Goal: Task Accomplishment & Management: Manage account settings

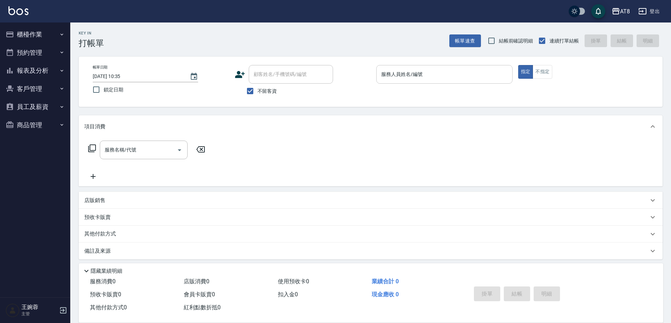
click at [424, 74] on input "服務人員姓名/編號" at bounding box center [445, 74] width 130 height 12
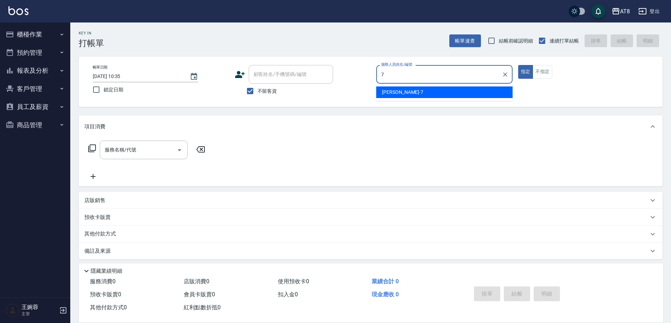
type input "[PERSON_NAME]-7"
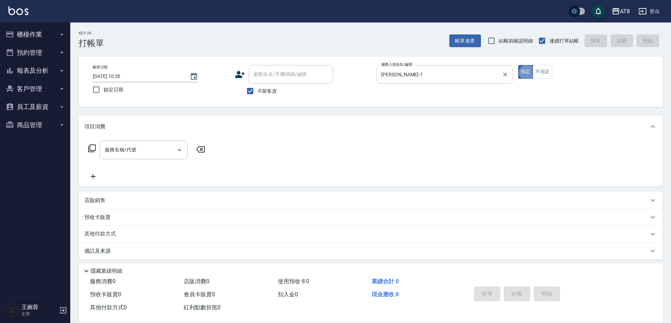
type button "true"
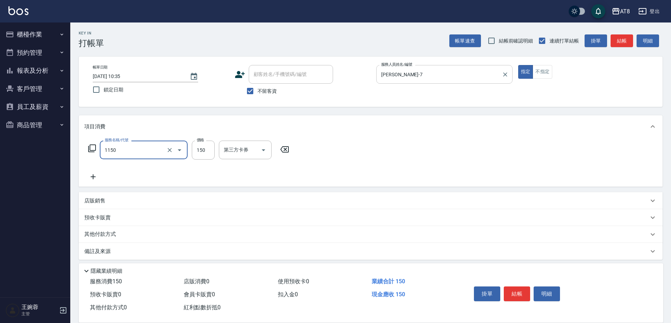
type input "洗髮(1150)"
type input "200"
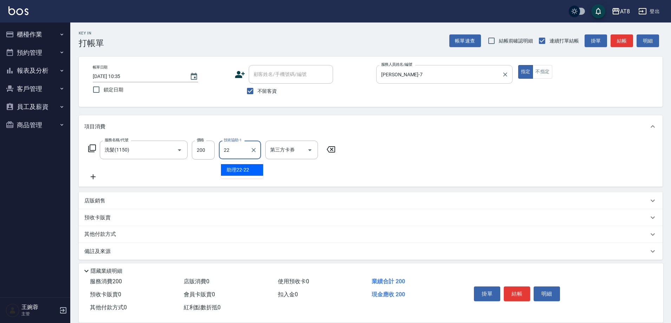
type input "助理22-22"
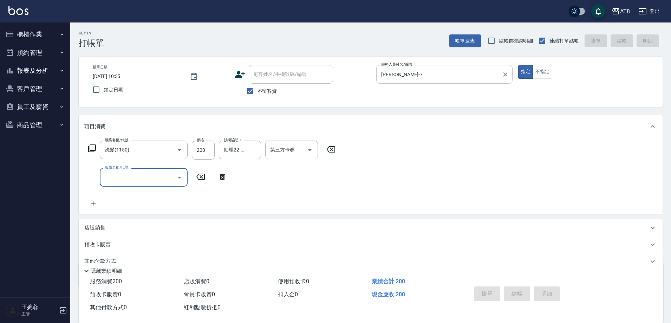
type input "[DATE] 19:32"
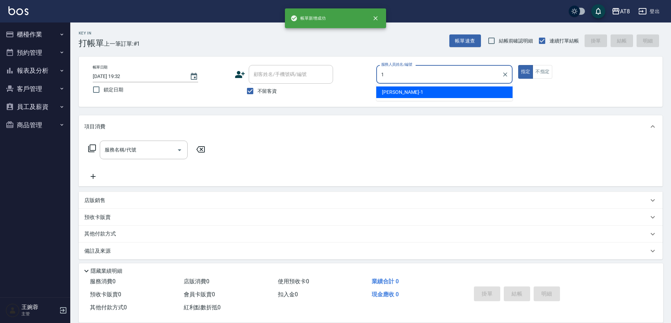
type input "YUKI-1"
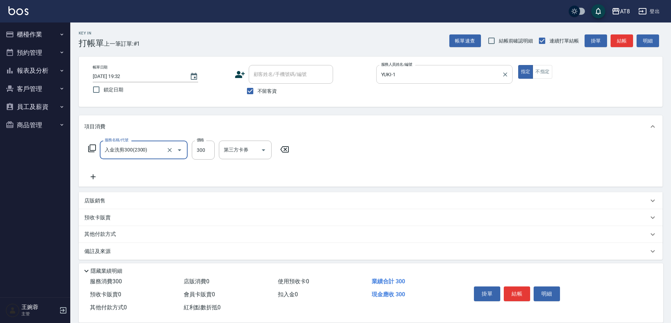
type input "入金洗剪300(2300)"
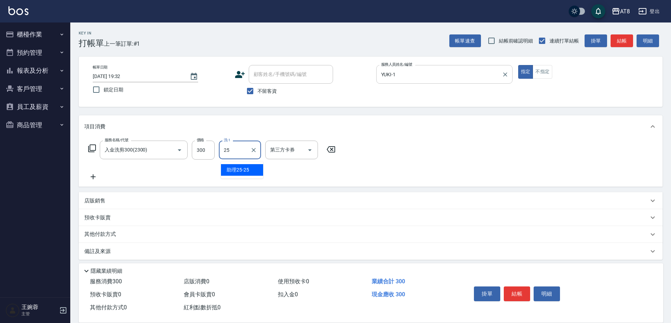
type input "助理25-25"
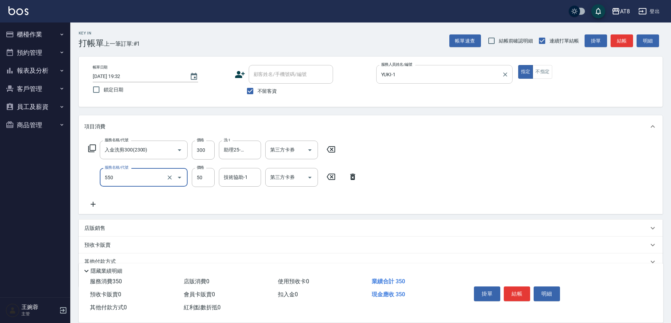
type input "精油或深層(550)"
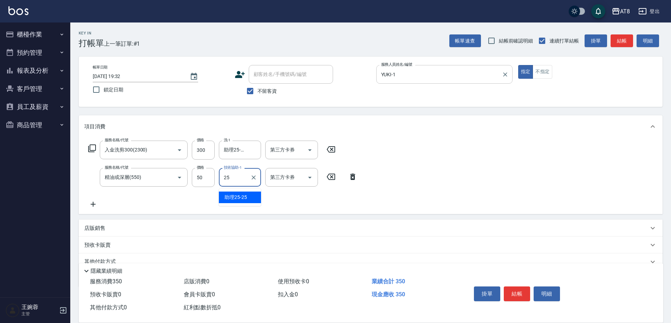
type input "助理25-25"
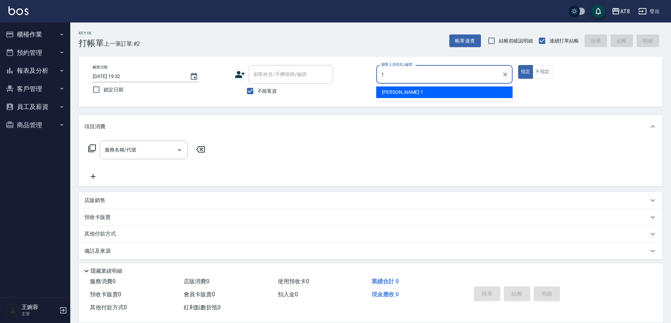
type input "YUKI-1"
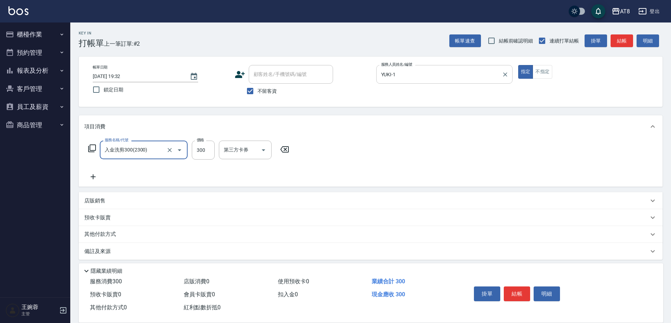
type input "入金洗剪300(2300)"
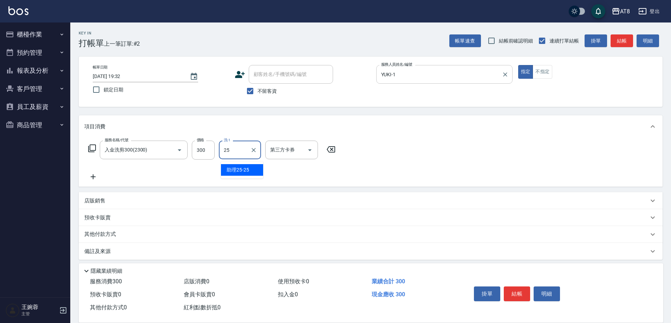
type input "助理25-25"
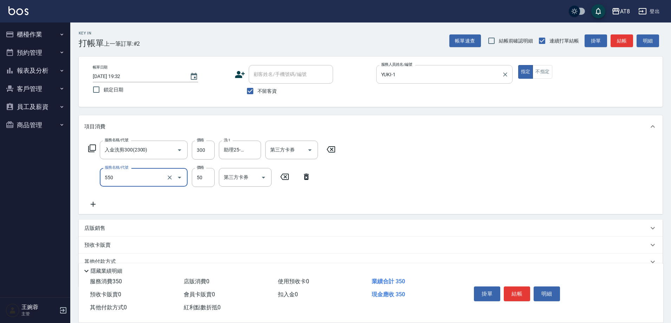
type input "精油或深層(550)"
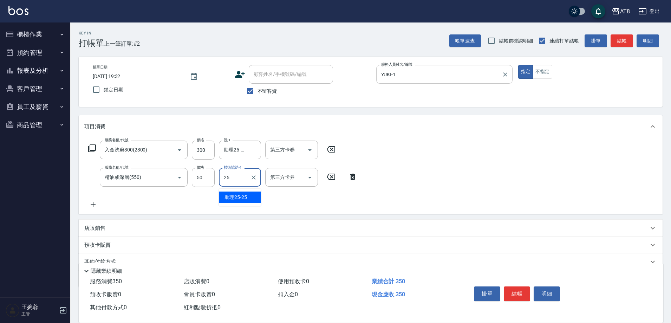
type input "助理25-25"
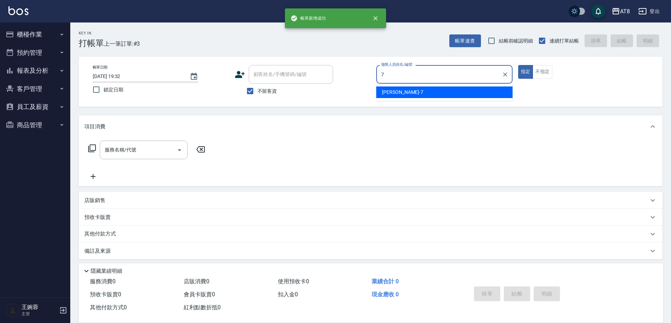
type input "[PERSON_NAME]-7"
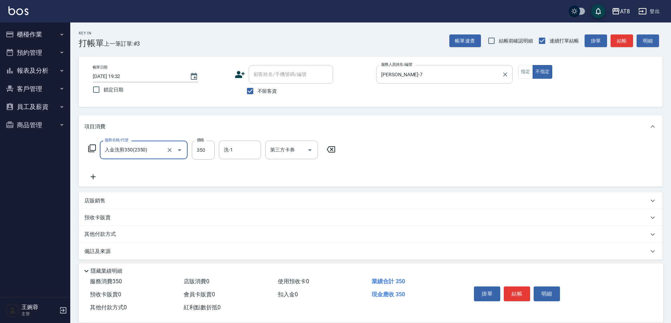
type input "入金洗剪350(2350)"
type input "助理22-22"
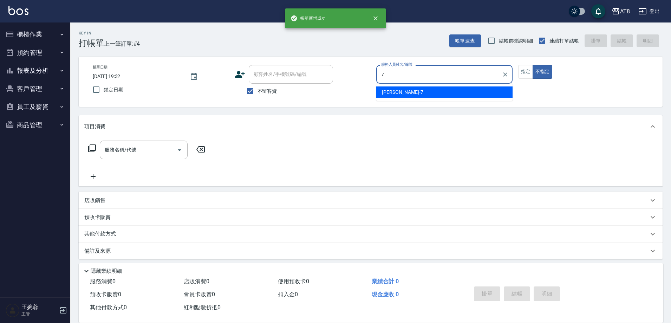
type input "[PERSON_NAME]-7"
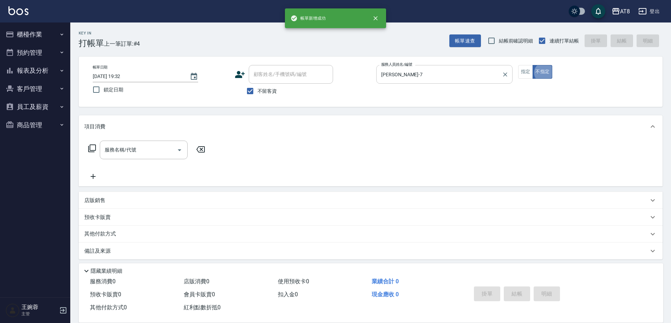
type button "false"
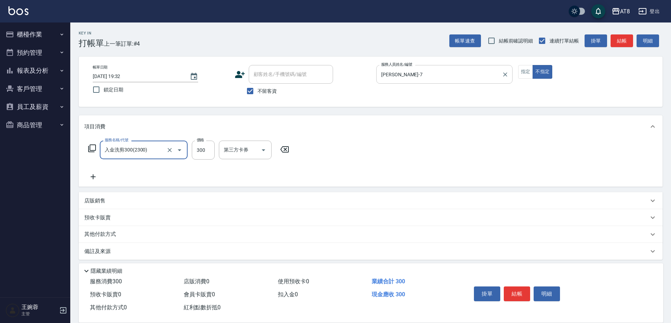
type input "入金洗剪300(2300)"
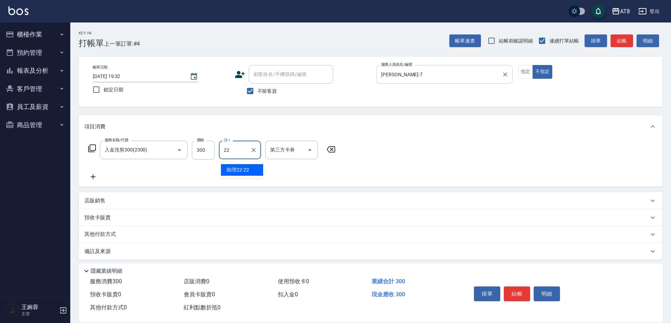
type input "助理22-22"
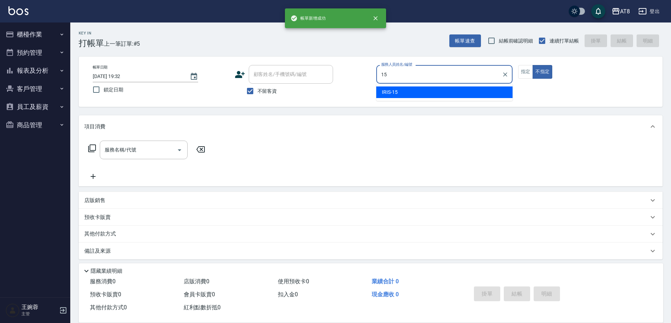
type input "IRIS-15"
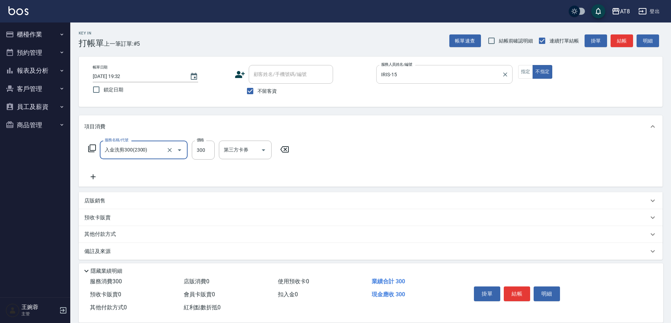
type input "入金洗剪300(2300)"
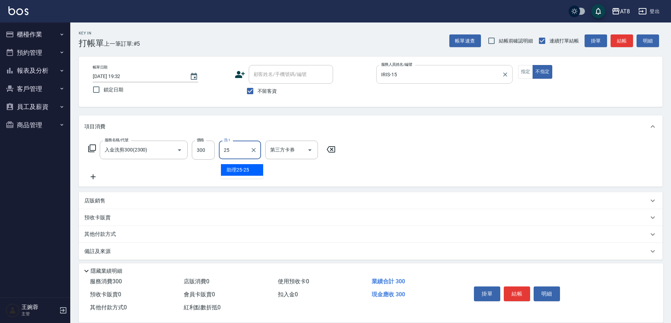
type input "助理25-25"
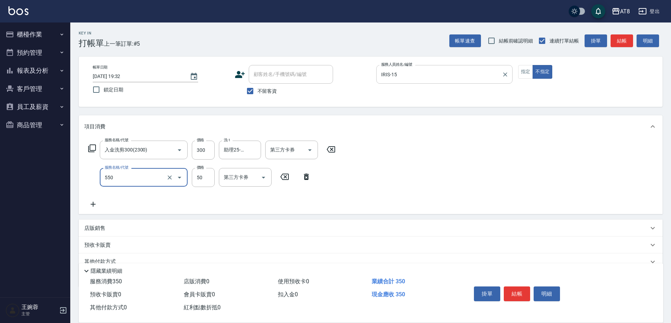
type input "精油或深層(550)"
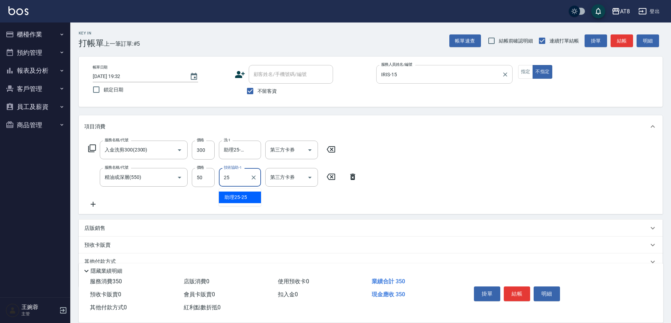
type input "助理25-25"
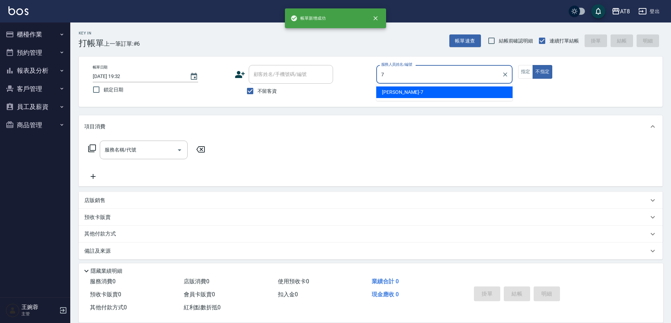
type input "[PERSON_NAME]-7"
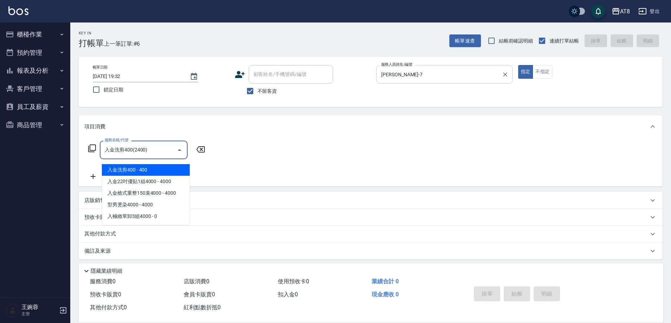
type input "入金洗剪400(2400)"
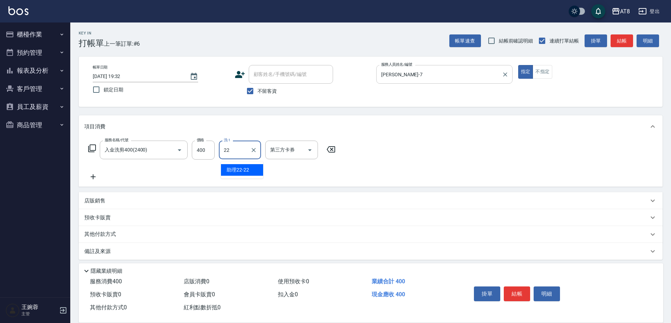
type input "助理22-22"
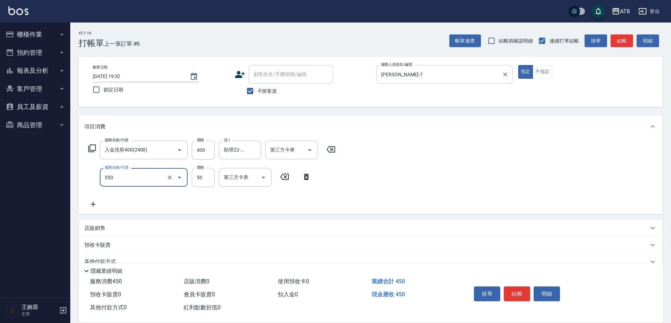
type input "精油或深層(550)"
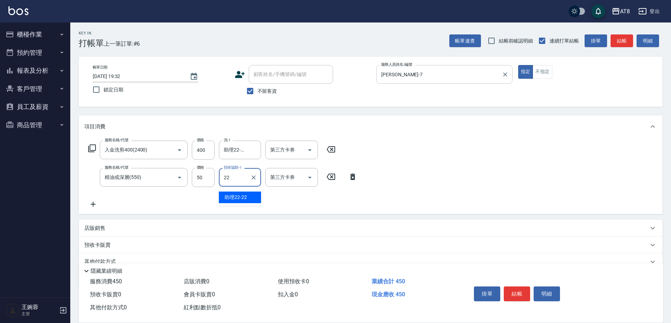
type input "助理22-22"
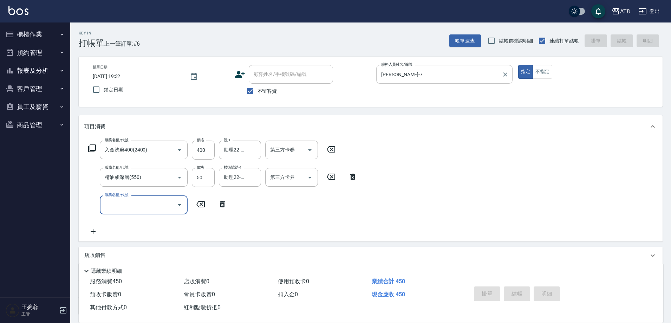
type input "[DATE] 19:33"
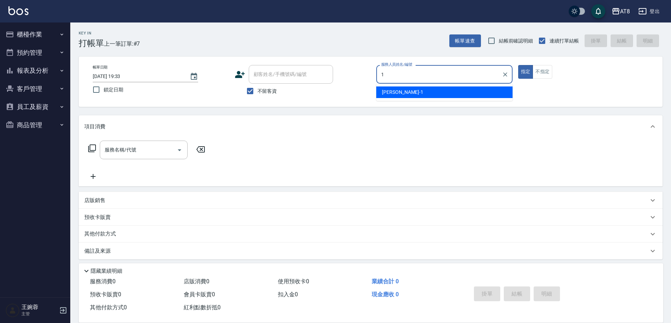
type input "YUKI-1"
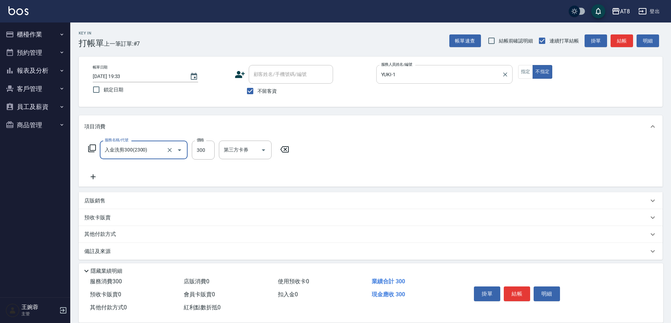
type input "入金洗剪300(2300)"
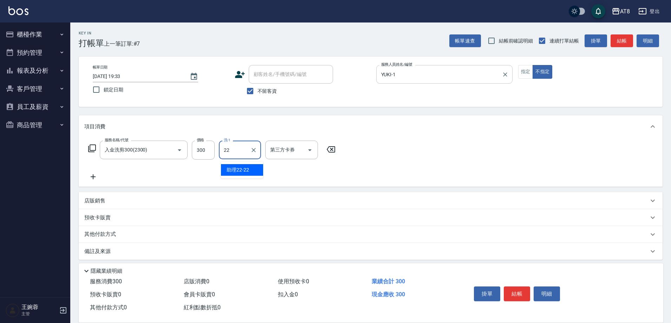
type input "助理22-22"
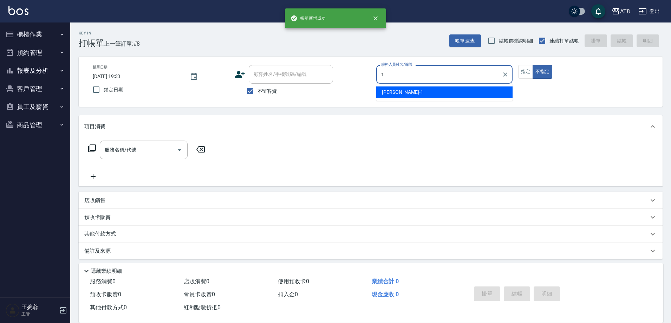
type input "YUKI-1"
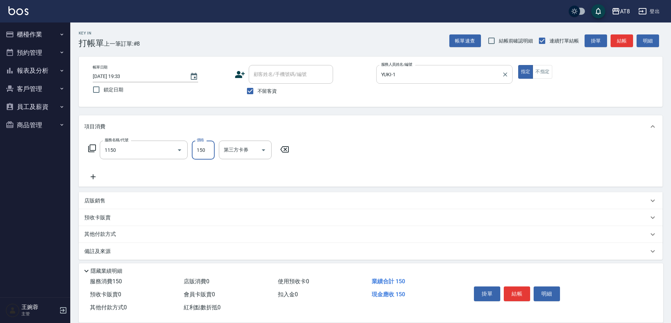
type input "洗髮(1150)"
type input "200"
type input "助理22-22"
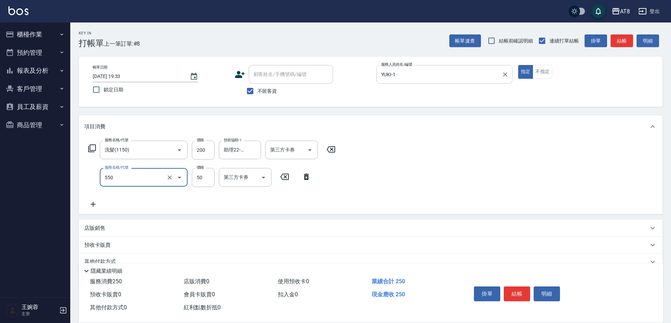
type input "精油或深層(550)"
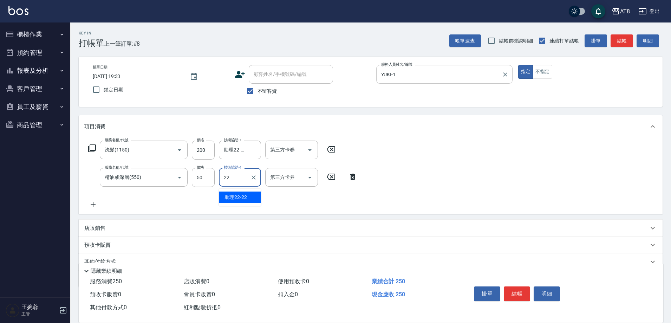
type input "助理22-22"
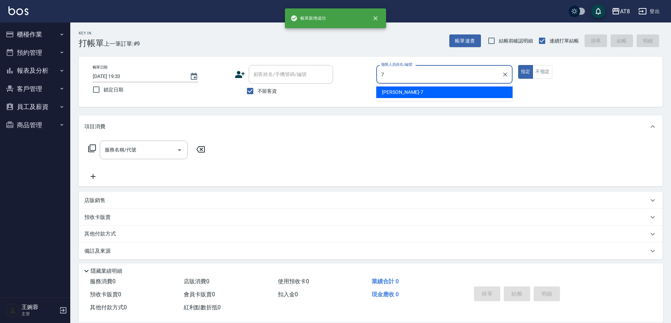
type input "[PERSON_NAME]-7"
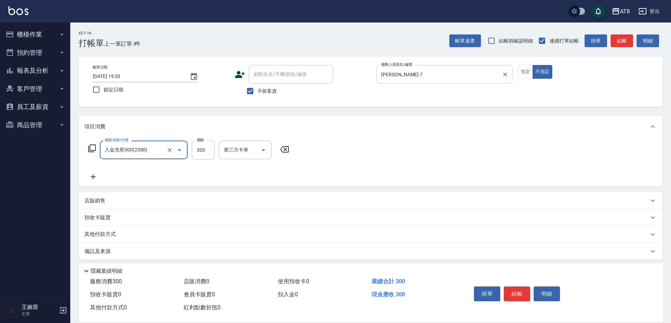
type input "入金洗剪300(2300)"
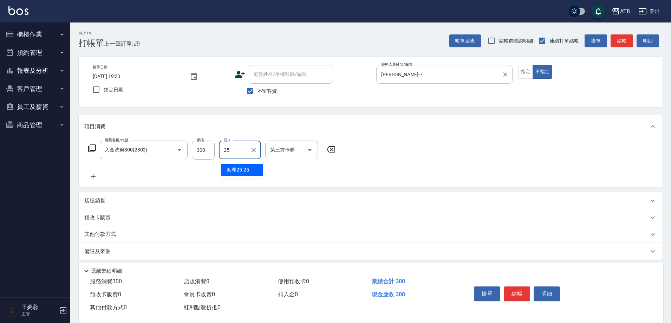
type input "助理25-25"
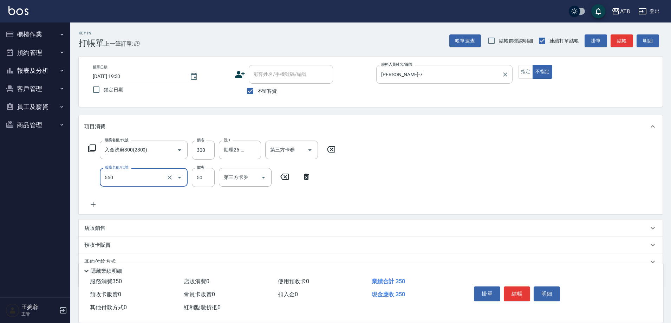
type input "精油或深層(550)"
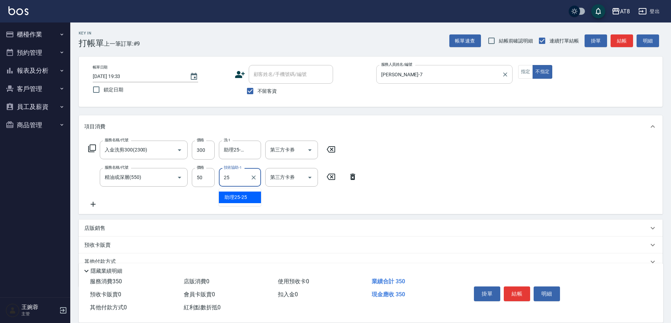
type input "助理25-25"
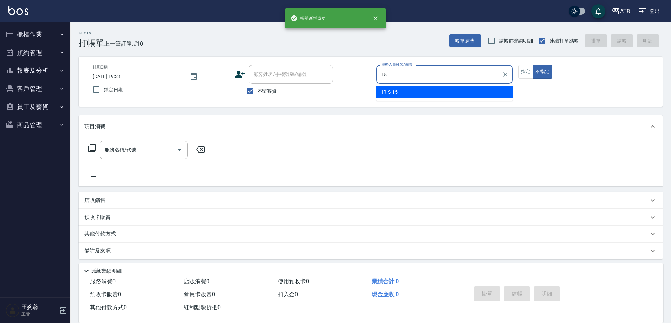
type input "IRIS-15"
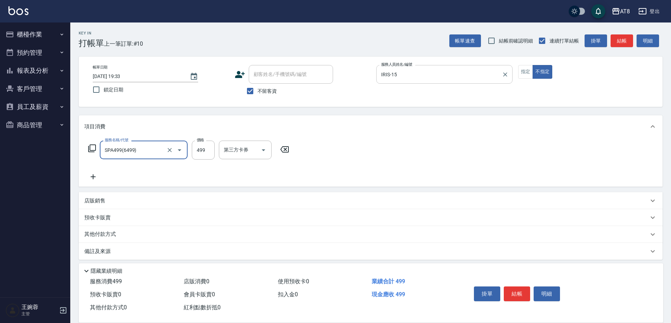
type input "SPA499(6499)"
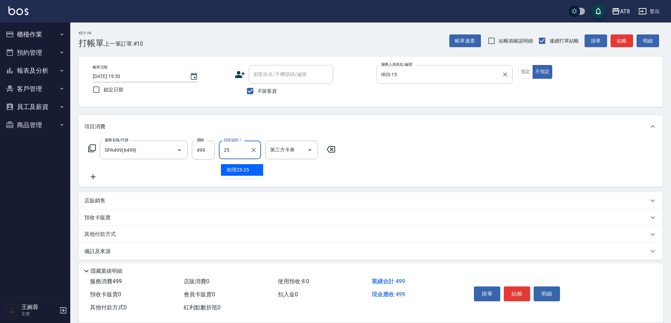
type input "助理25-25"
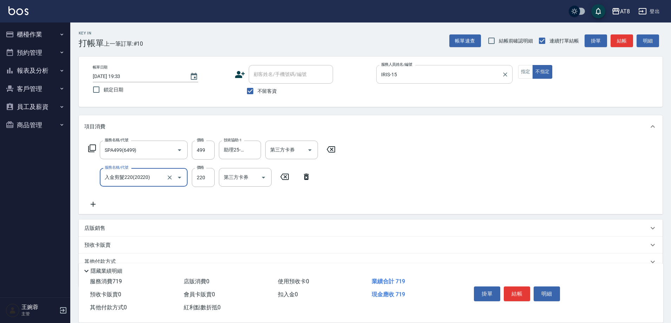
type input "入金剪髮220(20220)"
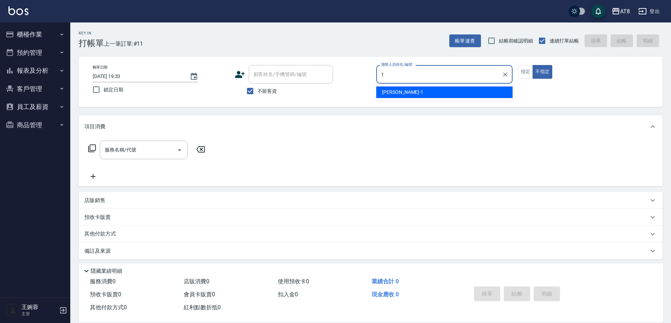
type input "YUKI-1"
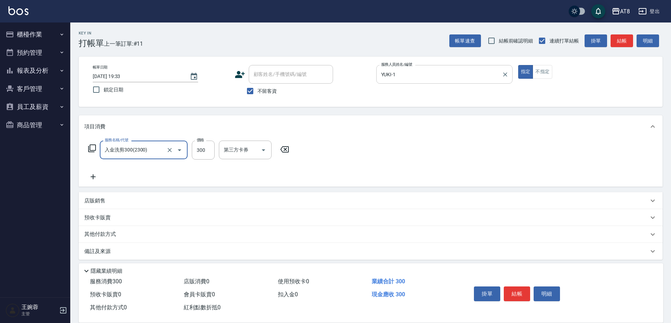
type input "入金洗剪300(2300)"
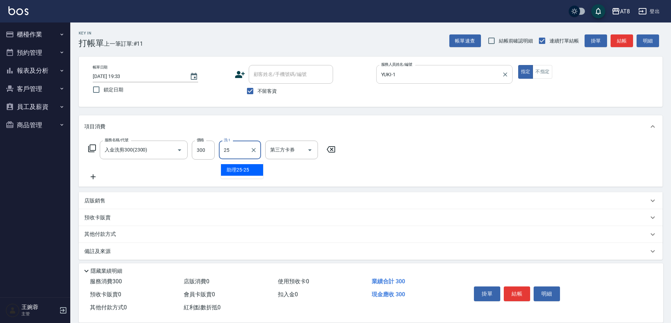
type input "助理25-25"
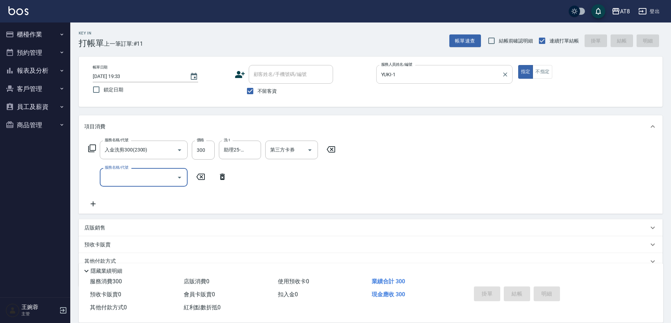
type input "[DATE] 19:34"
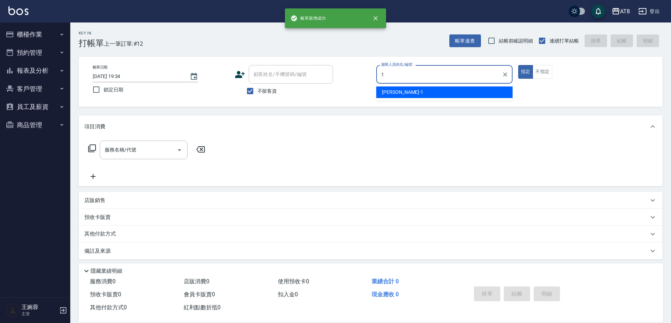
type input "YUKI-1"
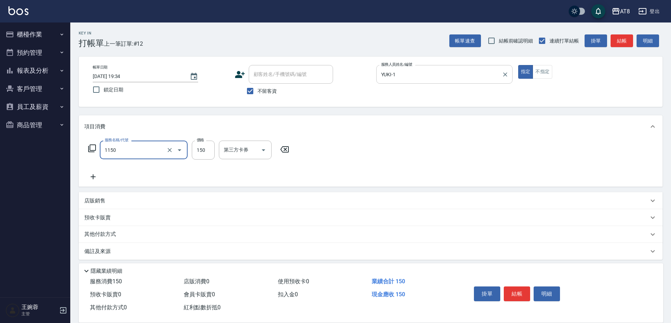
type input "洗髮(1150)"
type input "200"
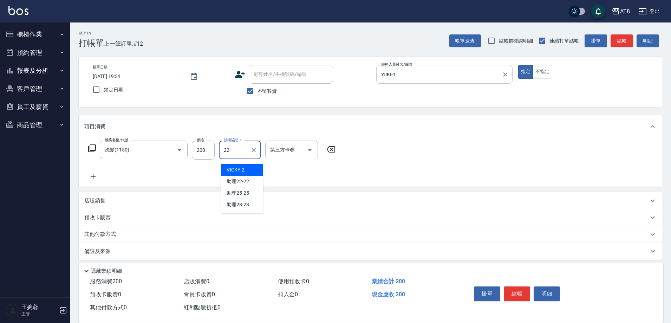
type input "助理22-22"
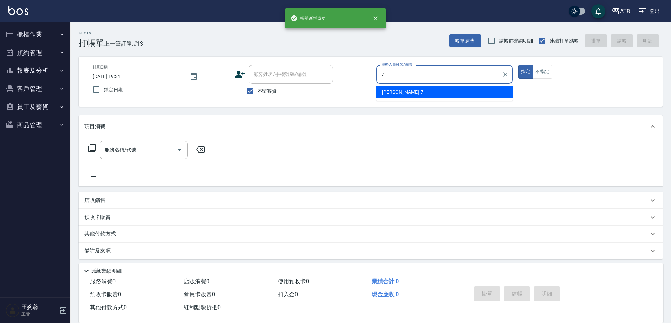
type input "[PERSON_NAME]-7"
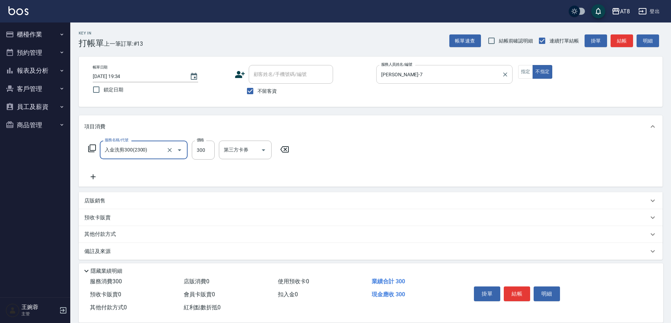
type input "入金洗剪300(2300)"
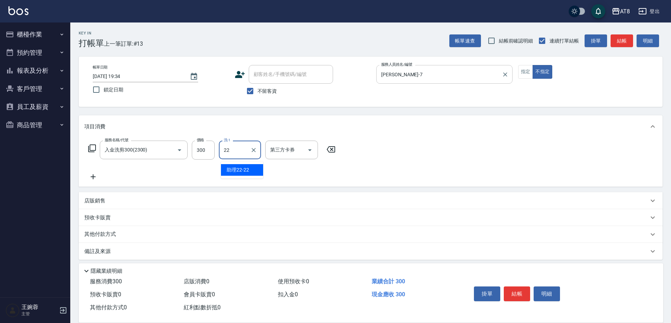
type input "助理22-22"
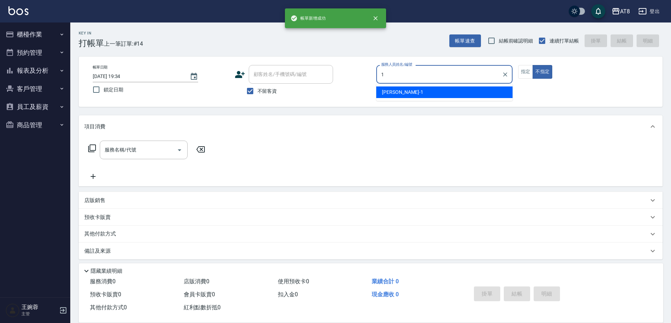
type input "YUKI-1"
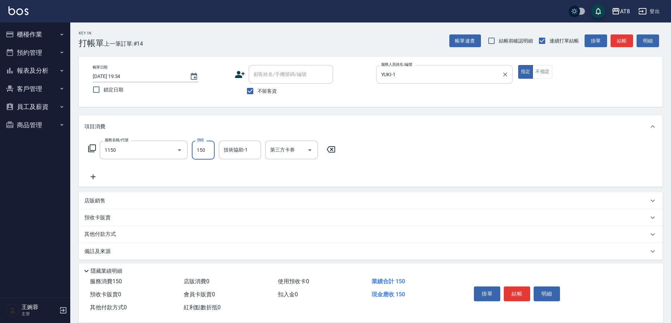
type input "洗髮(1150)"
type input "助理25-25"
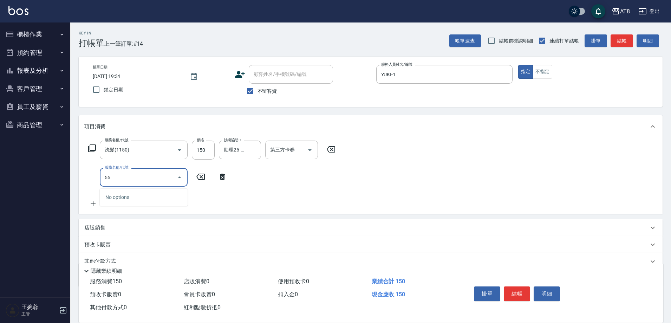
type input "5"
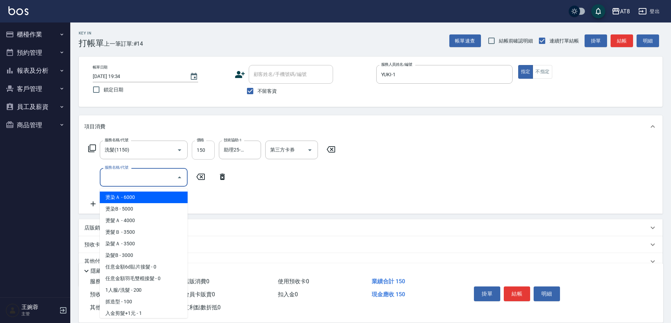
click at [211, 151] on input "150" at bounding box center [203, 150] width 23 height 19
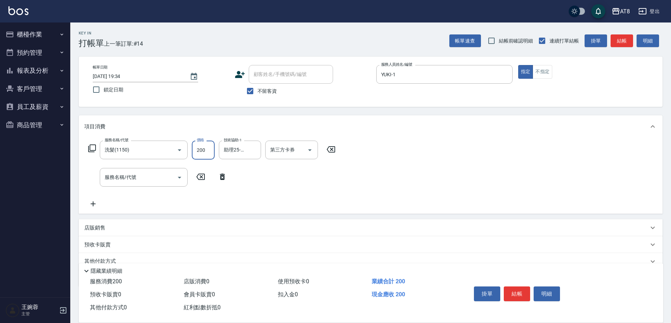
type input "200"
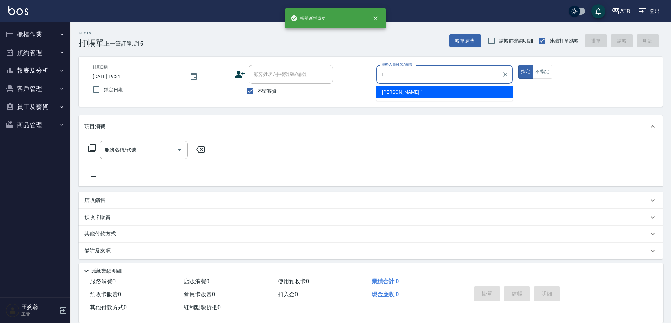
type input "YUKI-1"
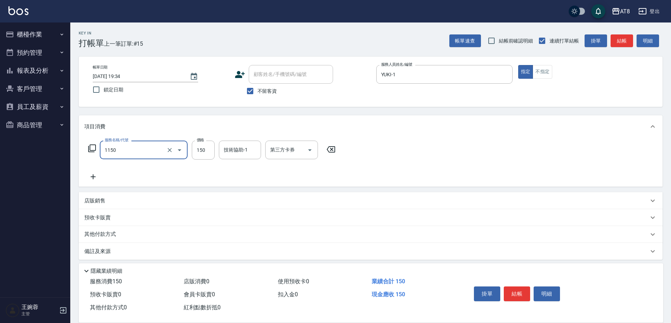
type input "洗髮(1150)"
type input "200"
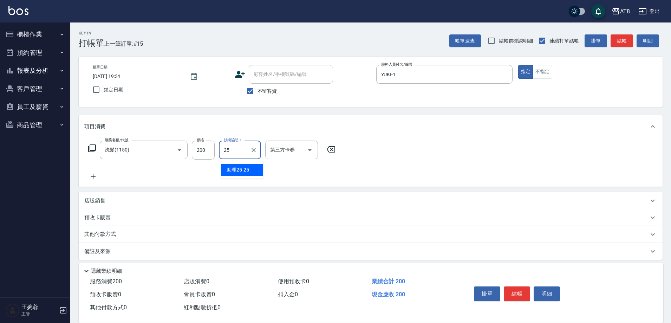
type input "助理25-25"
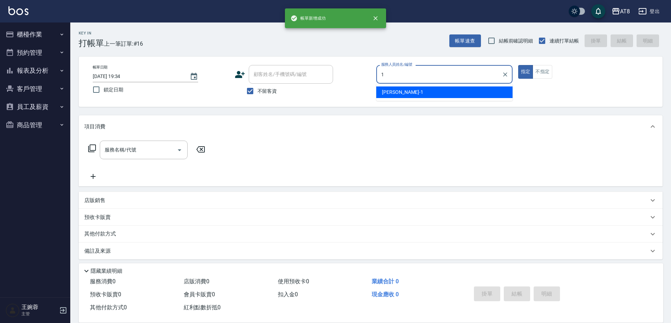
type input "YUKI-1"
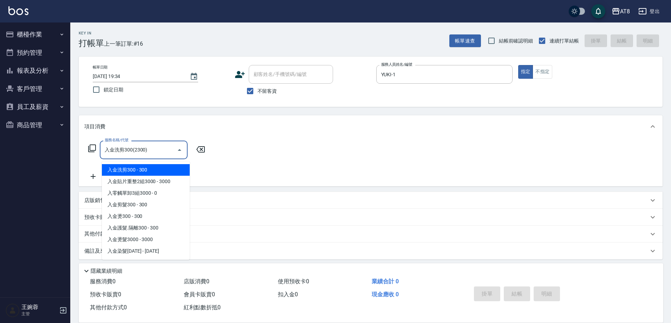
type input "入金洗剪300(2300)"
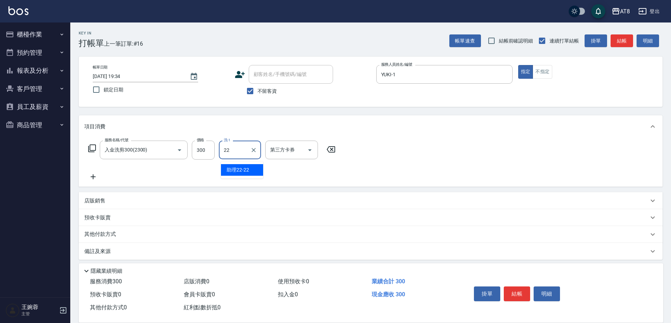
type input "助理22-22"
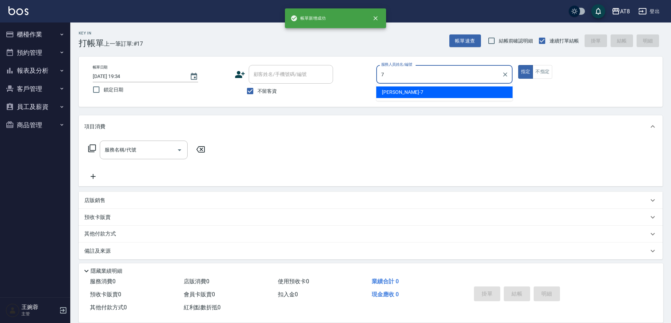
type input "[PERSON_NAME]-7"
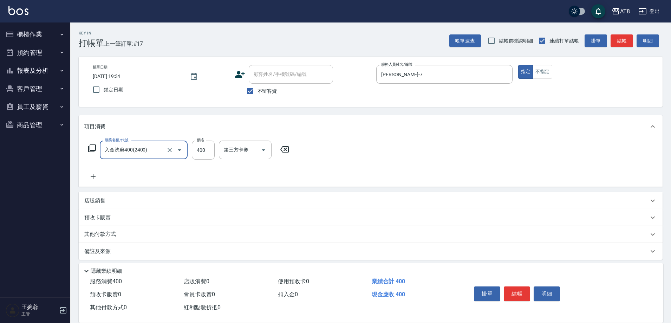
type input "入金洗剪400(2400)"
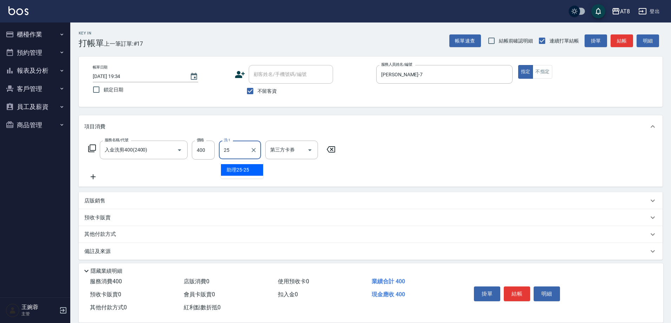
type input "助理25-25"
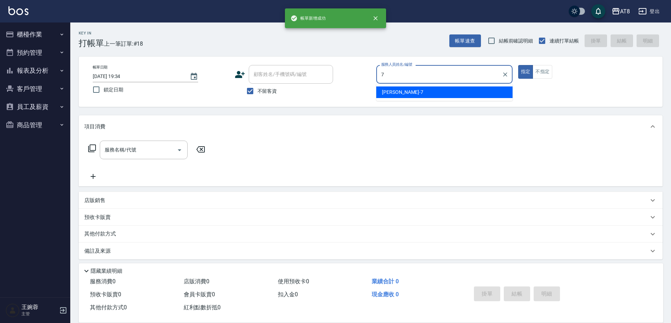
type input "[PERSON_NAME]-7"
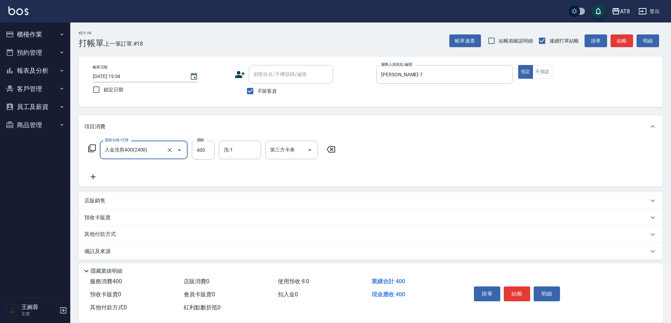
type input "入金洗剪400(2400)"
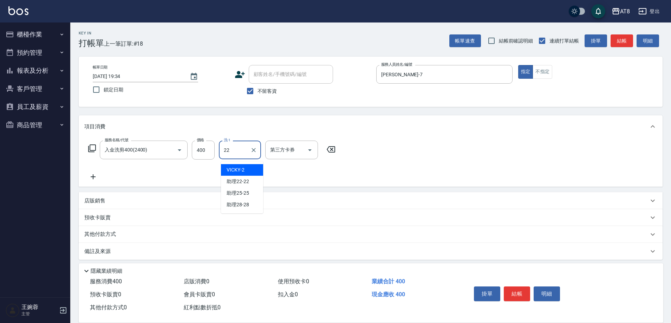
type input "助理22-22"
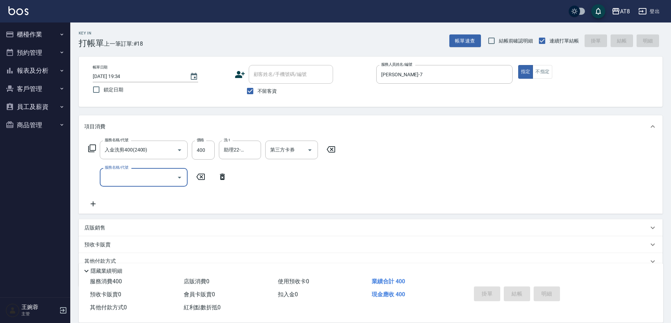
type input "[DATE] 19:35"
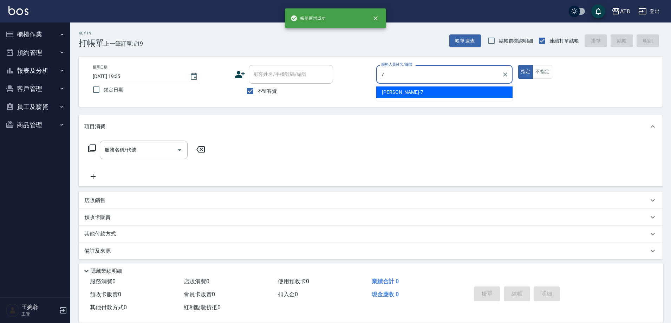
type input "[PERSON_NAME]-7"
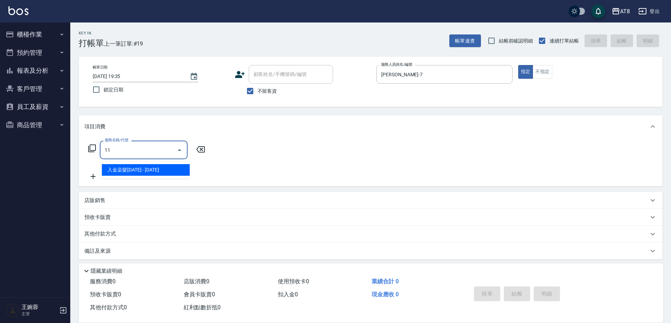
type input "1"
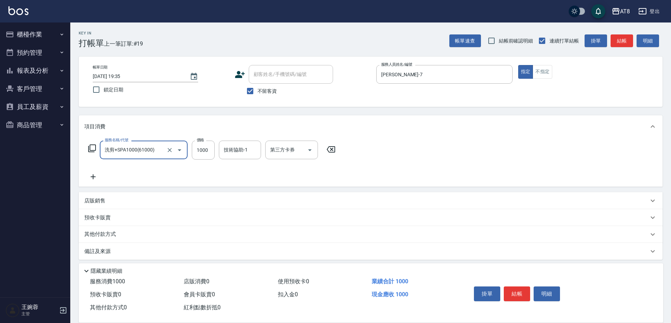
type input "洗剪+SPA1000(61000)"
type input "1100"
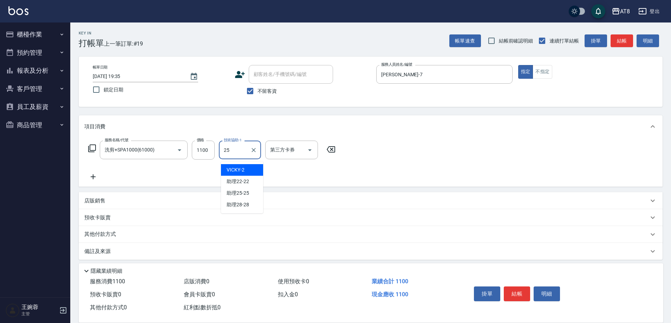
type input "助理25-25"
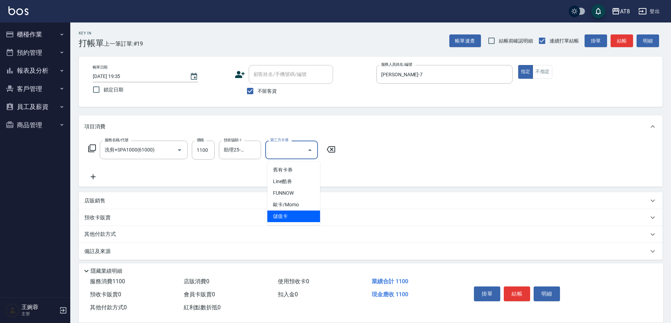
type input "儲值卡"
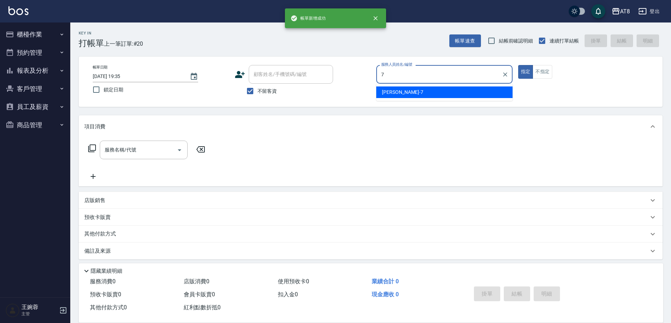
type input "[PERSON_NAME]-7"
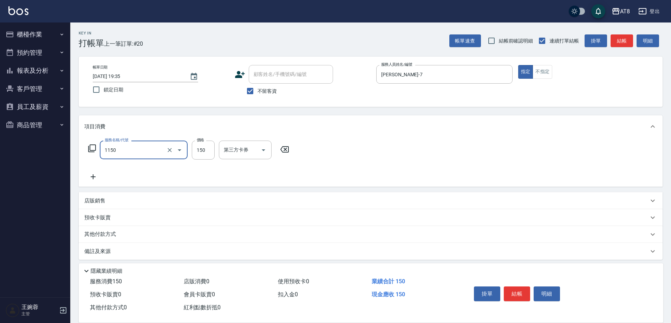
type input "洗髮(1150)"
type input "200"
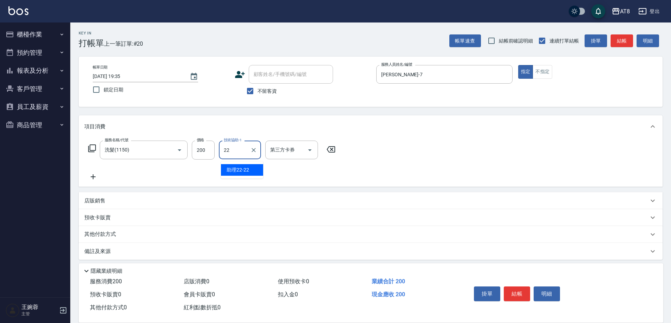
type input "助理22-22"
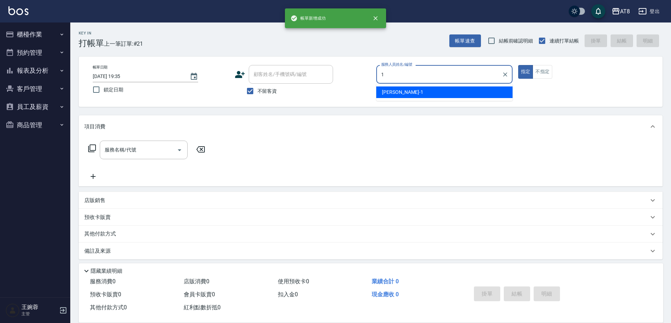
type input "YUKI-1"
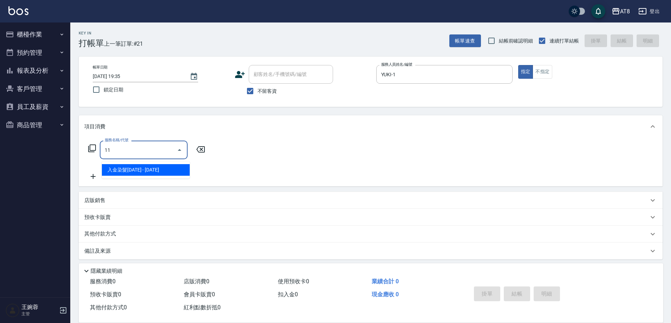
type input "1"
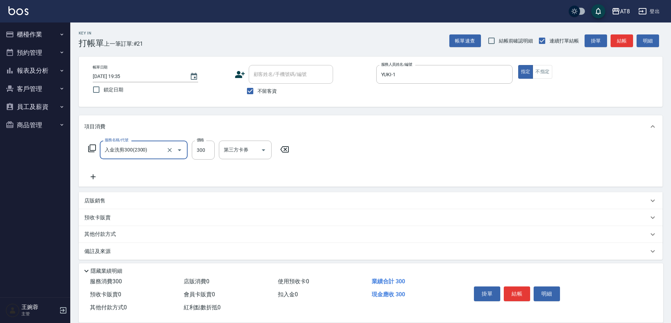
type input "入金洗剪300(2300)"
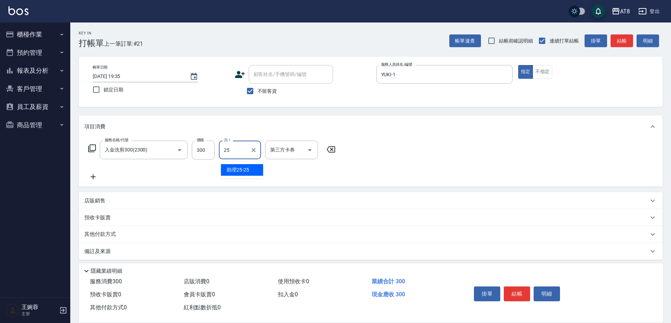
type input "助理25-25"
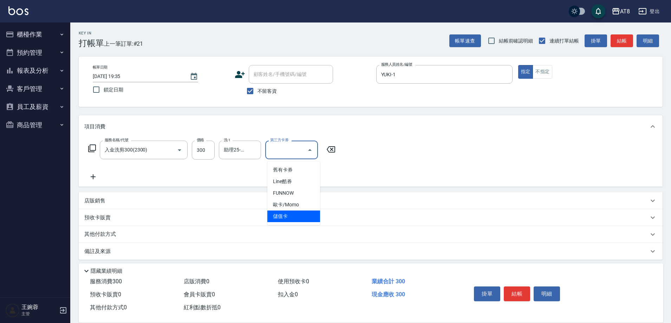
type input "儲值卡"
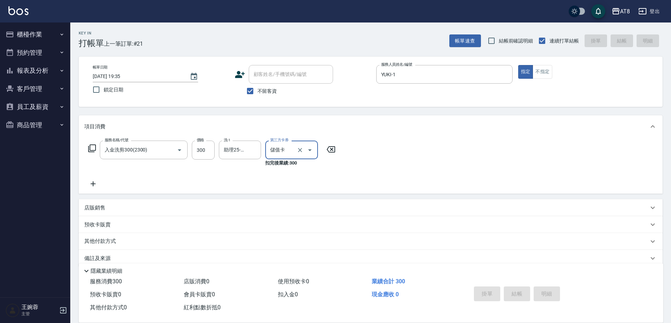
type input "[DATE] 19:36"
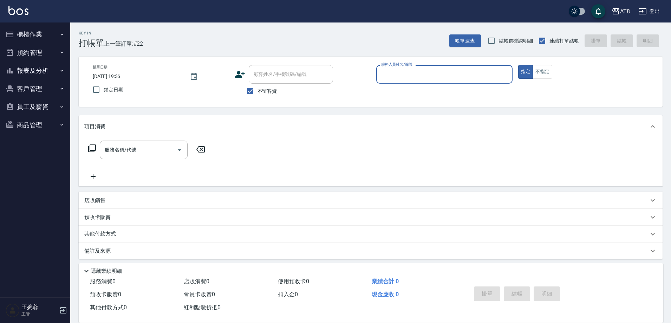
click at [41, 34] on button "櫃檯作業" at bounding box center [35, 34] width 65 height 18
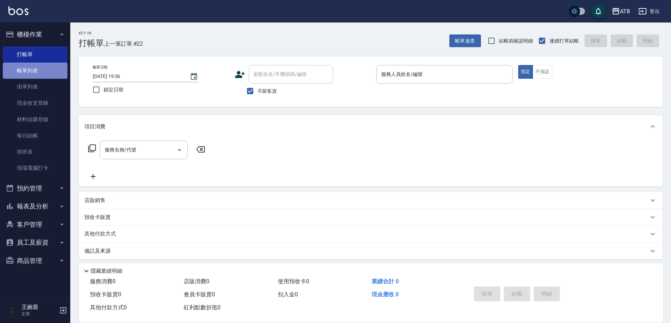
click at [28, 71] on link "帳單列表" at bounding box center [35, 71] width 65 height 16
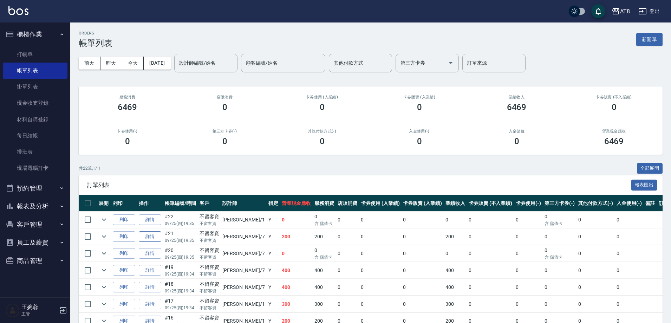
click at [149, 242] on link "詳情" at bounding box center [150, 236] width 22 height 11
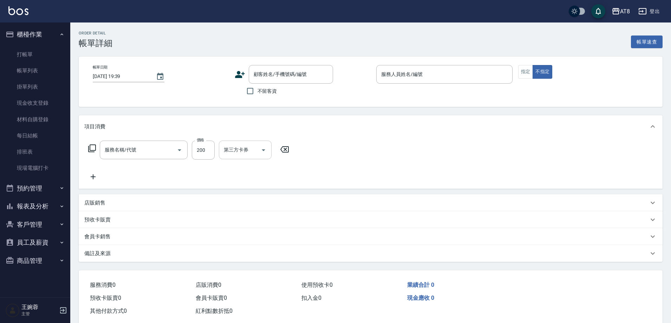
type input "[DATE] 19:35"
checkbox input "true"
type input "[PERSON_NAME]-7"
type input "洗髮(1150)"
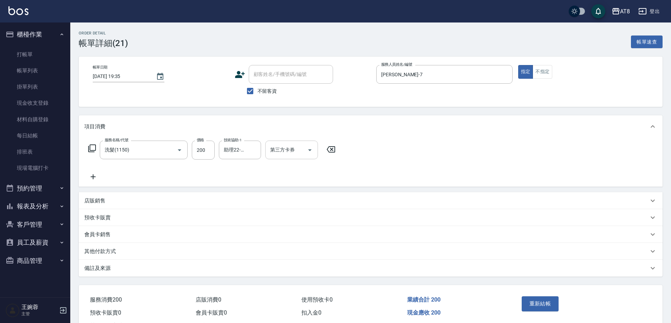
click at [307, 152] on icon "Open" at bounding box center [310, 150] width 8 height 8
click at [304, 215] on span "儲值卡" at bounding box center [293, 217] width 53 height 12
type input "儲值卡"
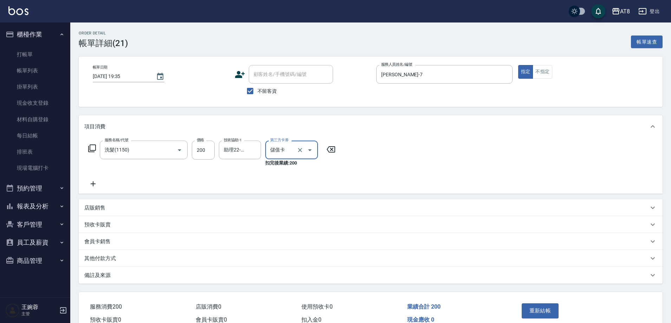
scroll to position [35, 0]
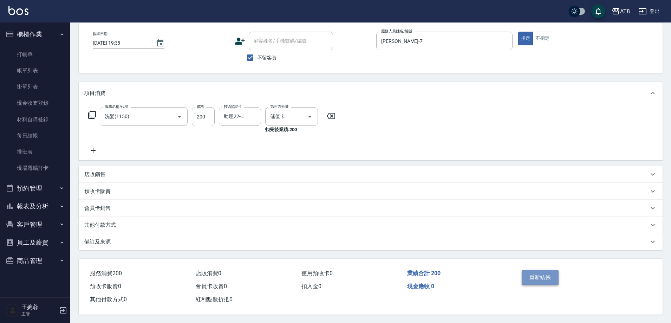
click at [541, 280] on button "重新結帳" at bounding box center [540, 277] width 37 height 15
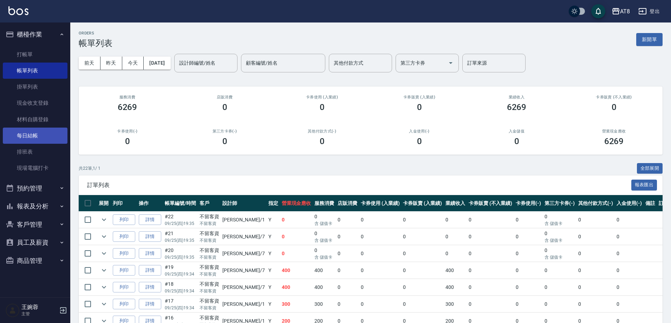
click at [32, 130] on link "每日結帳" at bounding box center [35, 136] width 65 height 16
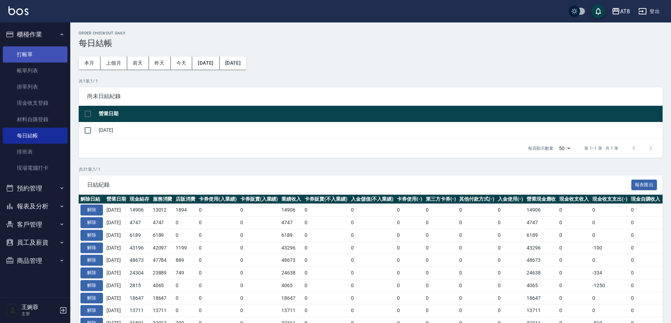
click at [43, 48] on link "打帳單" at bounding box center [35, 54] width 65 height 16
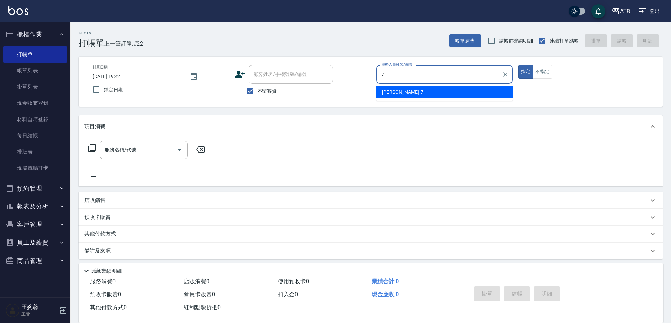
type input "[PERSON_NAME]-7"
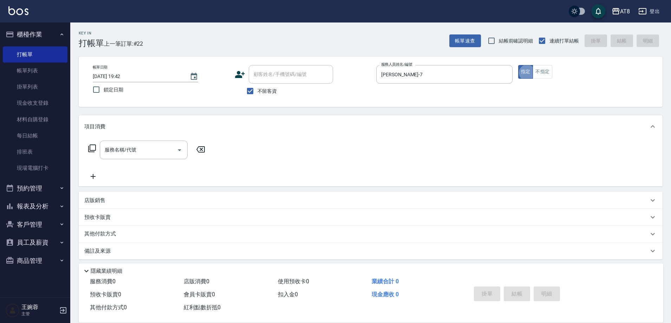
type button "true"
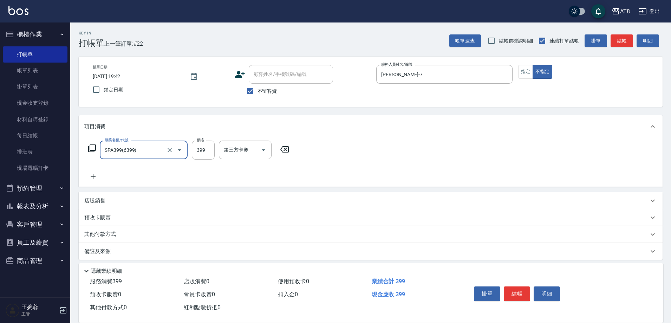
type input "SPA399(6399)"
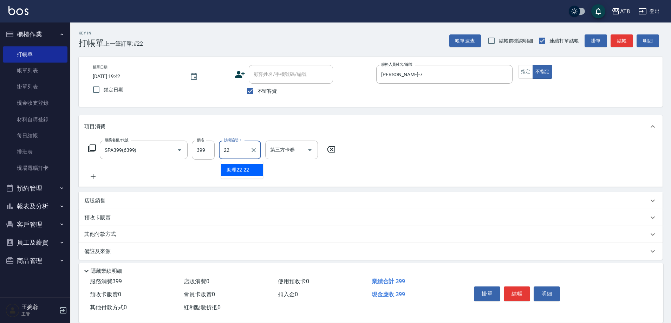
type input "助理22-22"
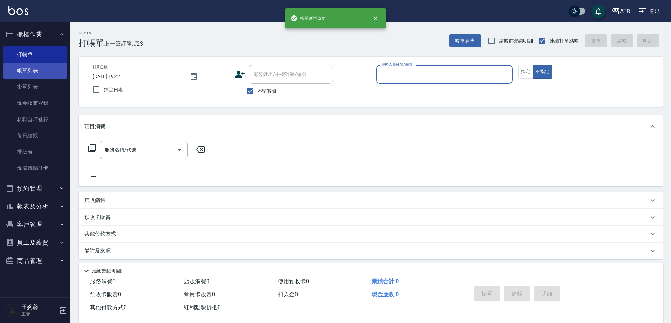
click at [50, 68] on link "帳單列表" at bounding box center [35, 71] width 65 height 16
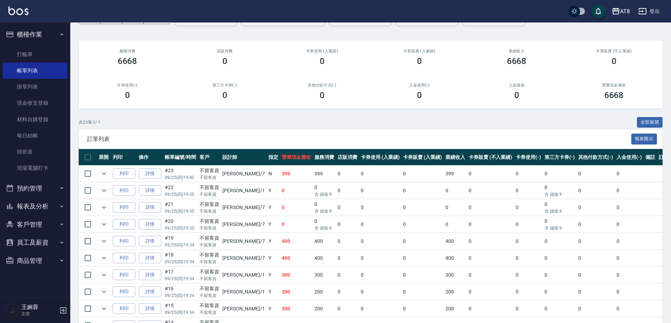
scroll to position [13, 0]
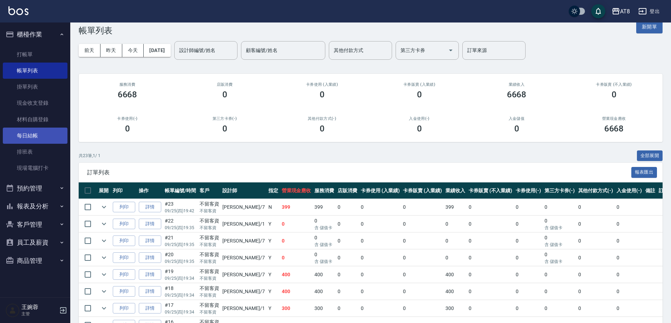
click at [29, 133] on link "每日結帳" at bounding box center [35, 136] width 65 height 16
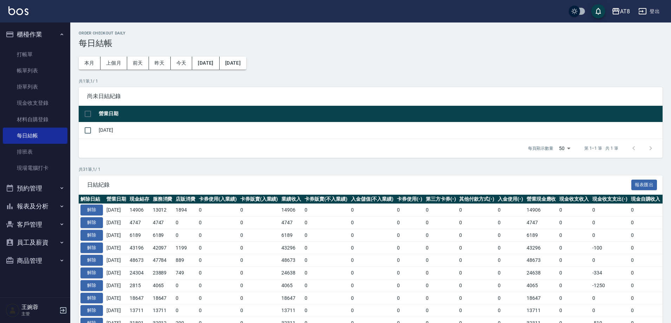
click at [89, 114] on input "checkbox" at bounding box center [87, 113] width 15 height 15
checkbox input "true"
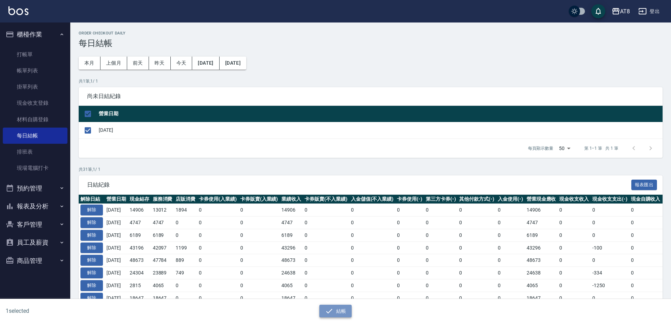
click at [338, 307] on button "結帳" at bounding box center [335, 311] width 33 height 13
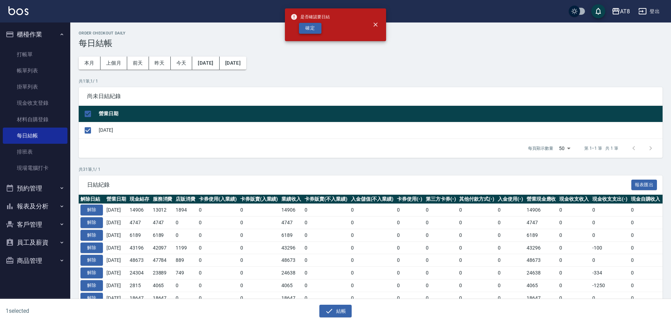
click at [314, 30] on button "確定" at bounding box center [310, 28] width 22 height 11
checkbox input "false"
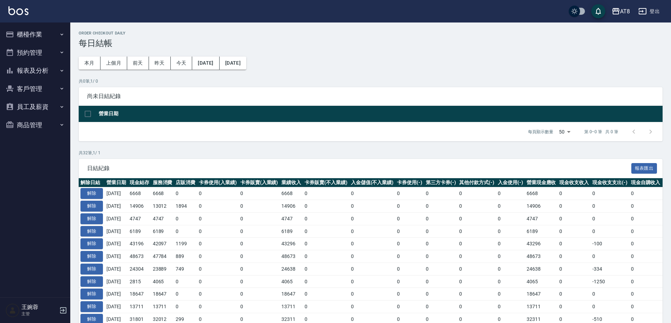
click at [38, 37] on button "櫃檯作業" at bounding box center [35, 34] width 65 height 18
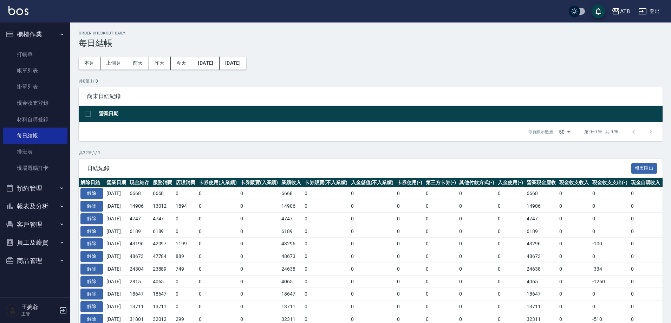
click at [45, 202] on button "報表及分析" at bounding box center [35, 206] width 65 height 18
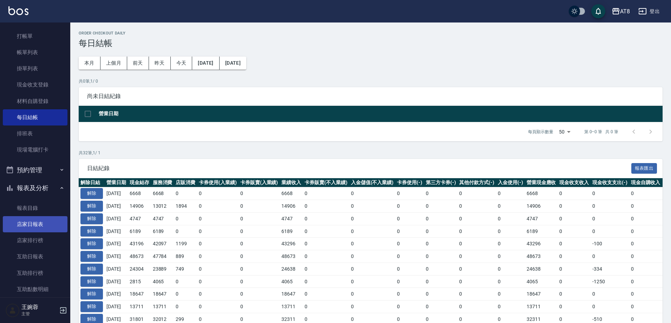
scroll to position [35, 0]
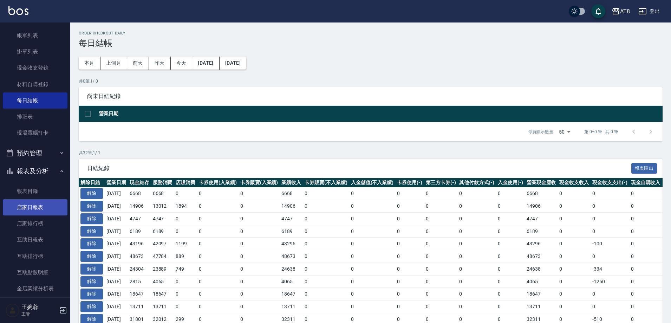
click at [43, 207] on link "店家日報表" at bounding box center [35, 207] width 65 height 16
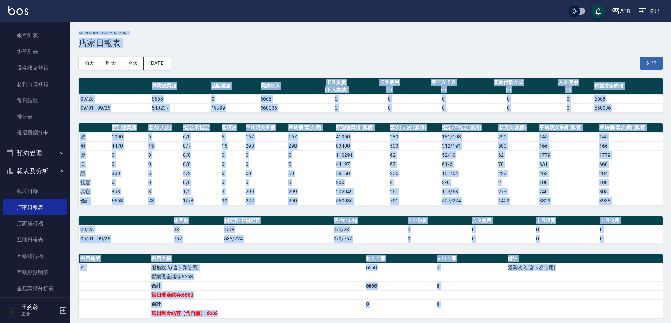
drag, startPoint x: 79, startPoint y: 33, endPoint x: 375, endPoint y: 310, distance: 404.6
click at [375, 310] on div "AT8 2025-09-25 店家日報表 列印時間： 2025-09-25-19:43 Merchant Daily Report 店家日報表 前天 昨天 今…" at bounding box center [370, 215] width 601 height 387
click at [377, 309] on td "a dense table" at bounding box center [399, 313] width 71 height 9
drag, startPoint x: 79, startPoint y: 32, endPoint x: 347, endPoint y: 311, distance: 386.8
click at [347, 311] on div "AT8 2025-09-25 店家日報表 列印時間： 2025-09-25-19:43 Merchant Daily Report 店家日報表 前天 昨天 今…" at bounding box center [370, 215] width 601 height 387
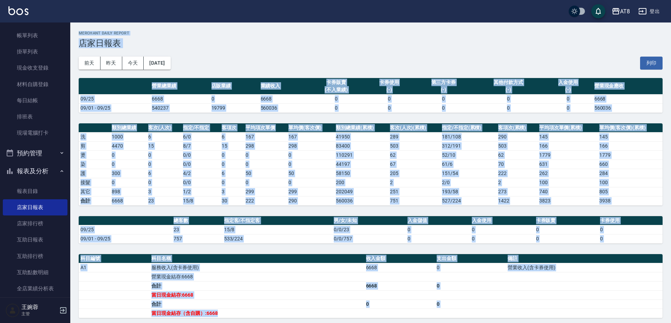
click at [293, 270] on td "服務收入(含卡券使用)" at bounding box center [257, 267] width 215 height 9
drag, startPoint x: 79, startPoint y: 33, endPoint x: 375, endPoint y: 314, distance: 408.2
click at [375, 314] on div "AT8 2025-09-25 店家日報表 列印時間： 2025-09-25-19:43 Merchant Daily Report 店家日報表 前天 昨天 今…" at bounding box center [370, 215] width 601 height 387
click at [375, 314] on td "a dense table" at bounding box center [399, 313] width 71 height 9
drag, startPoint x: 79, startPoint y: 33, endPoint x: 282, endPoint y: 309, distance: 343.2
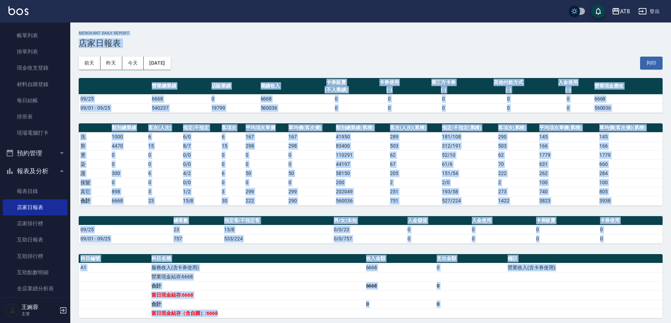
click at [282, 309] on div "AT8 2025-09-25 店家日報表 列印時間： 2025-09-25-19:43 Merchant Daily Report 店家日報表 前天 昨天 今…" at bounding box center [370, 215] width 601 height 387
click at [283, 308] on td "合計" at bounding box center [257, 303] width 215 height 9
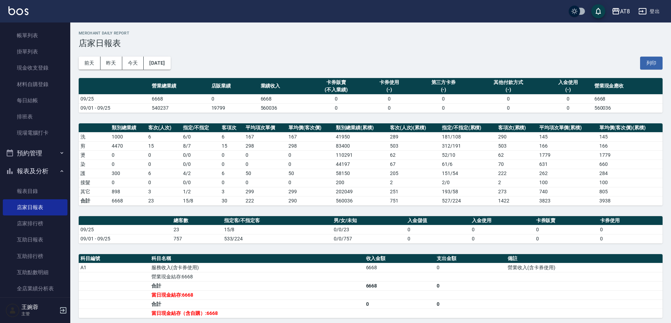
click at [172, 229] on td "23" at bounding box center [197, 229] width 51 height 9
click at [39, 240] on link "互助日報表" at bounding box center [35, 240] width 65 height 16
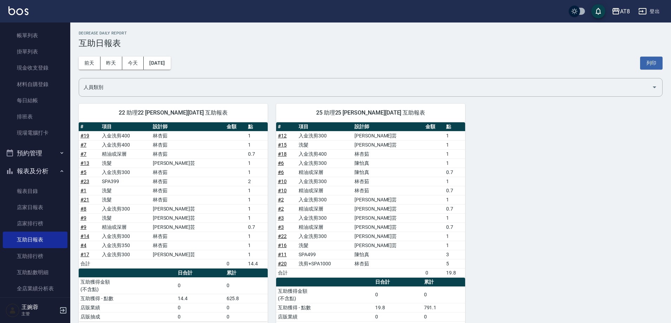
scroll to position [25, 0]
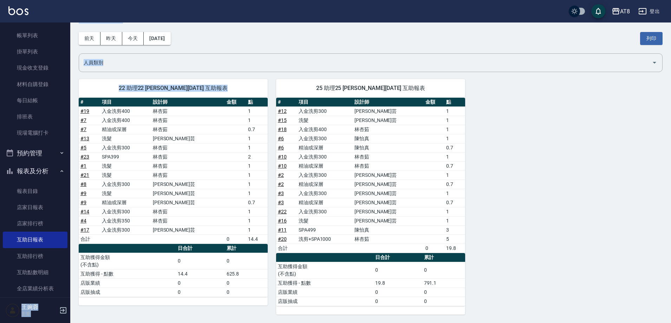
drag, startPoint x: 72, startPoint y: 192, endPoint x: 76, endPoint y: 206, distance: 14.5
click at [76, 207] on div "AT8 登出 櫃檯作業 打帳單 帳單列表 掛單列表 現金收支登錄 材料自購登錄 每日結帳 排班表 現場電腦打卡 預約管理 預約管理 單日預約紀錄 單週預約紀錄…" at bounding box center [335, 149] width 671 height 348
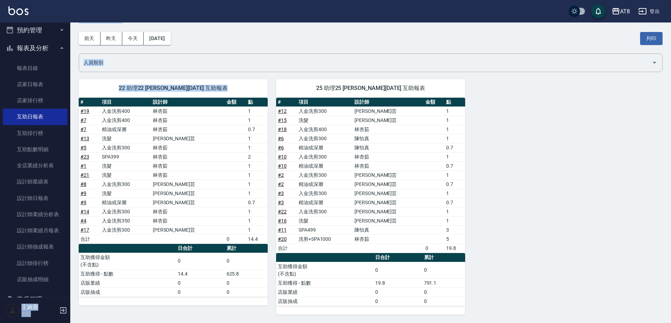
scroll to position [188, 0]
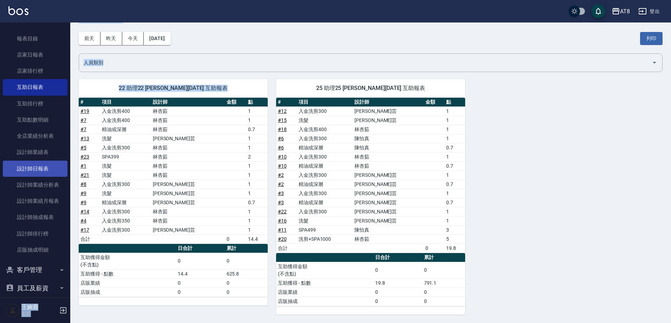
click at [39, 172] on link "設計師日報表" at bounding box center [35, 169] width 65 height 16
